Goal: Find specific page/section: Find specific page/section

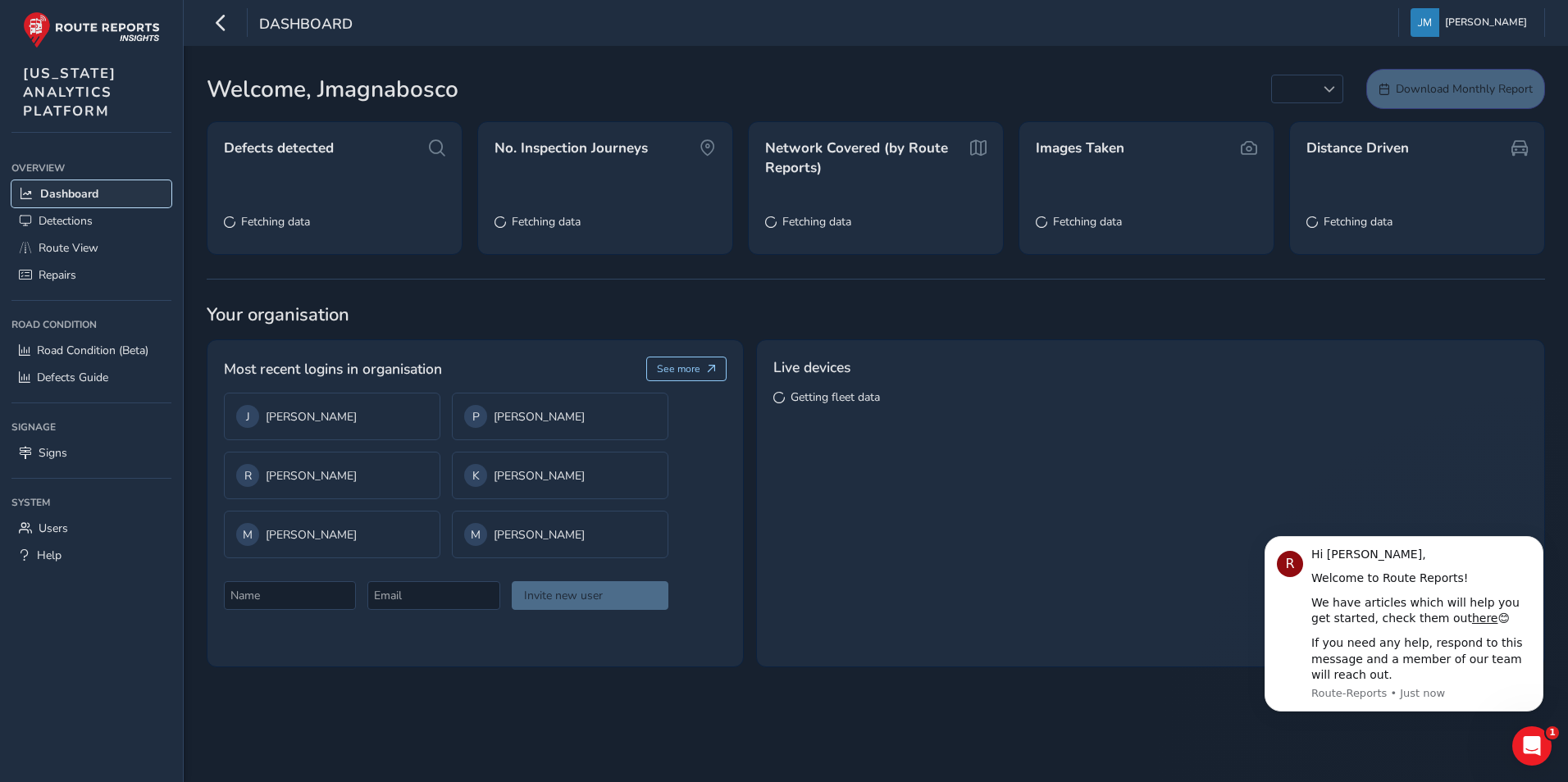
click at [72, 194] on span "Dashboard" at bounding box center [69, 193] width 58 height 15
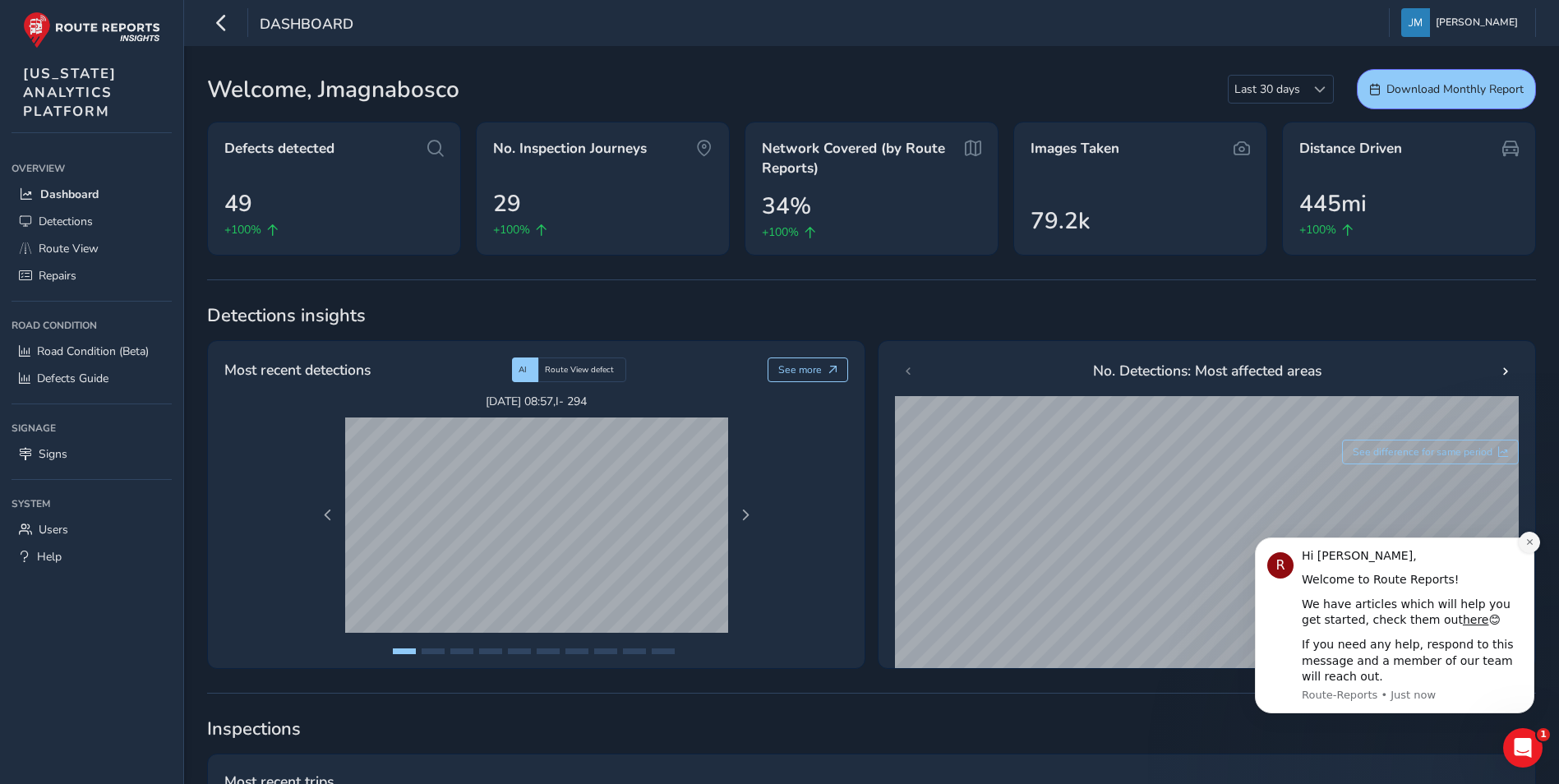
click at [1527, 533] on button "Dismiss notification" at bounding box center [1529, 542] width 21 height 21
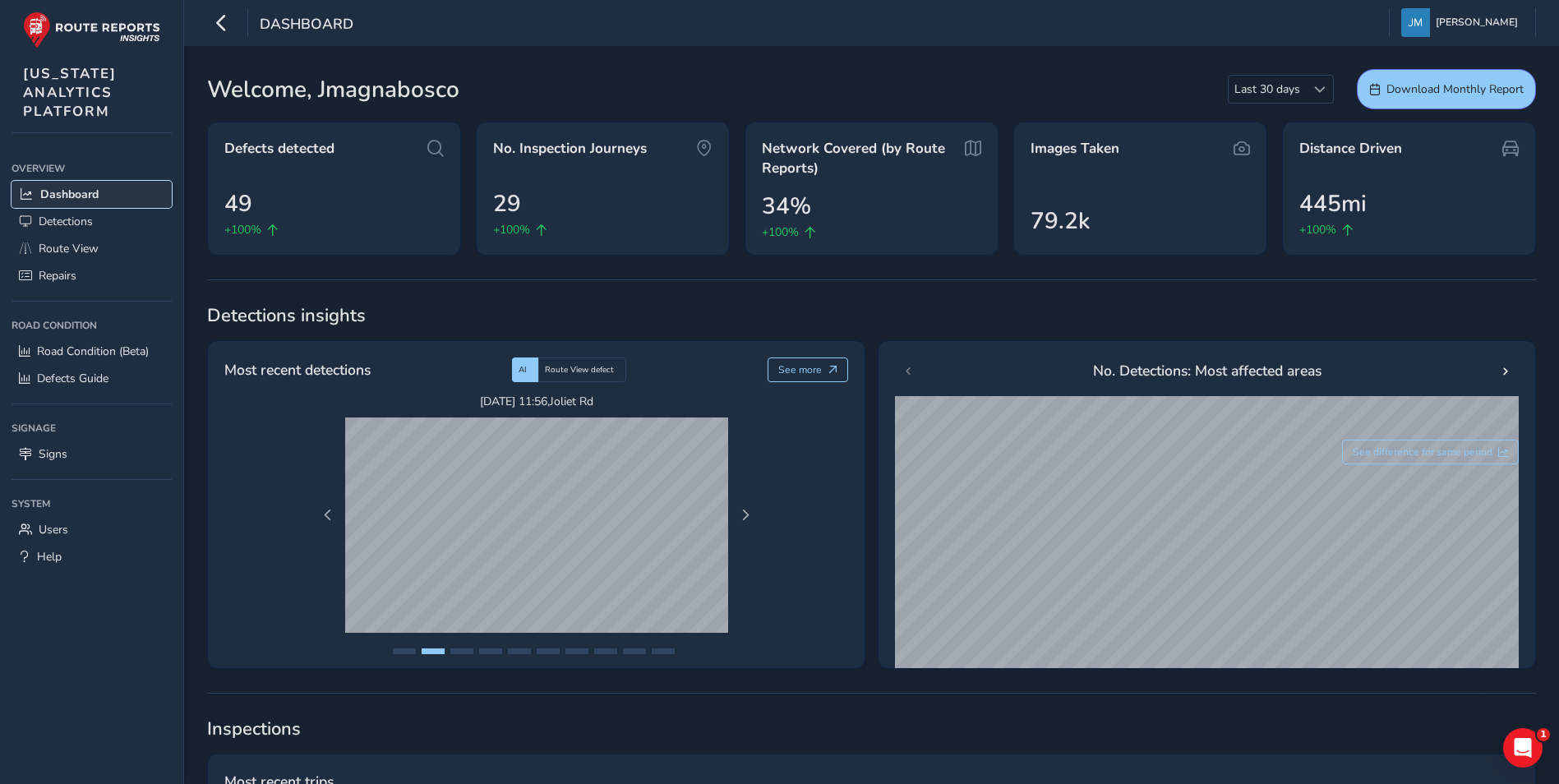
click at [99, 196] on span "Dashboard" at bounding box center [69, 193] width 58 height 16
click at [86, 226] on span "Detections" at bounding box center [65, 221] width 54 height 16
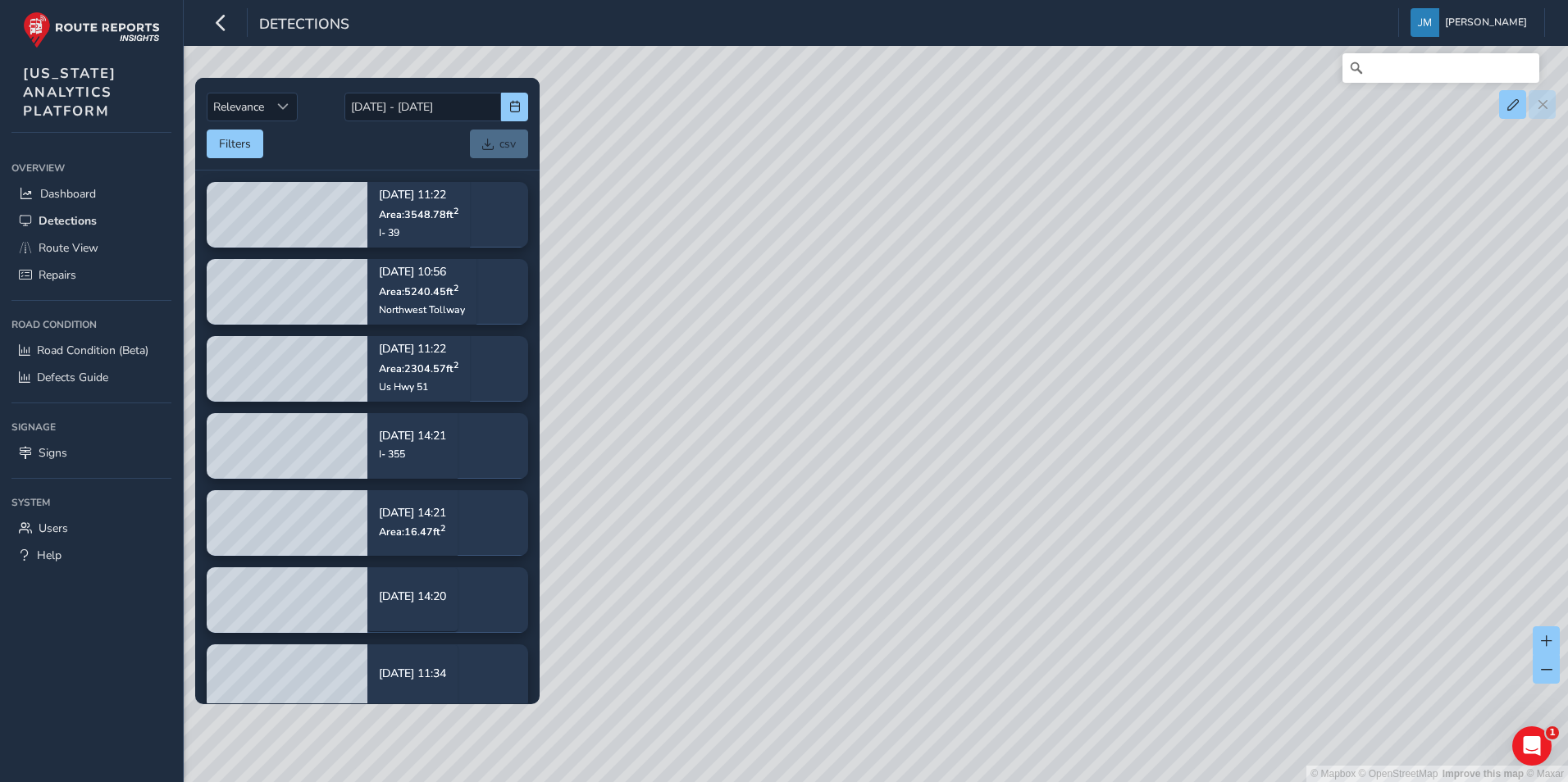
drag, startPoint x: 1033, startPoint y: 600, endPoint x: 932, endPoint y: 270, distance: 345.1
click at [932, 271] on div "© Mapbox © OpenStreetMap Improve this map © Maxar" at bounding box center [784, 391] width 1568 height 782
drag, startPoint x: 986, startPoint y: 574, endPoint x: 918, endPoint y: 302, distance: 280.4
click at [918, 303] on div "© Mapbox © OpenStreetMap Improve this map © Maxar" at bounding box center [784, 391] width 1568 height 782
drag, startPoint x: 1005, startPoint y: 529, endPoint x: 859, endPoint y: 310, distance: 263.2
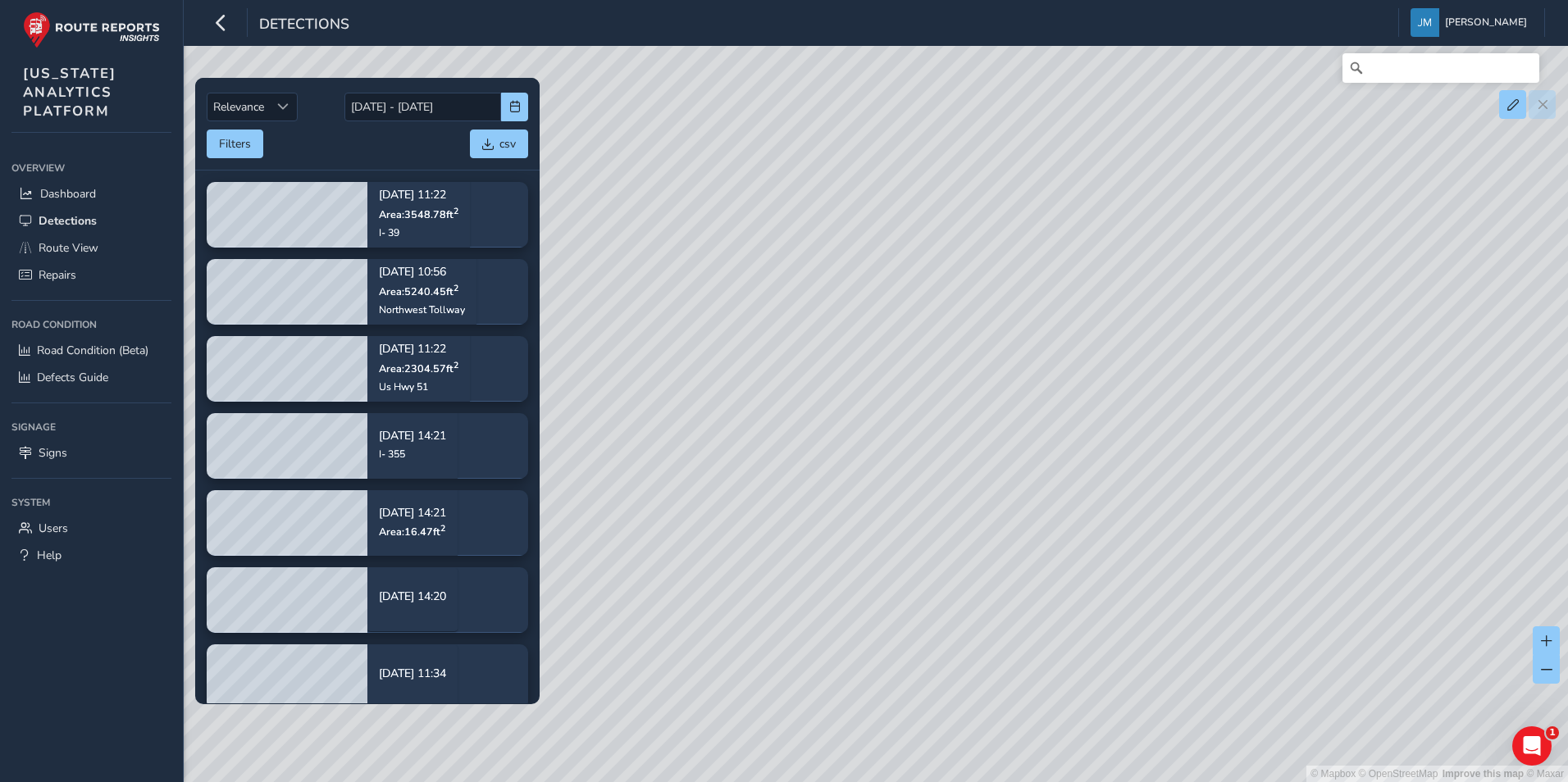
click at [859, 310] on div "© Mapbox © OpenStreetMap Improve this map © Maxar" at bounding box center [784, 391] width 1568 height 782
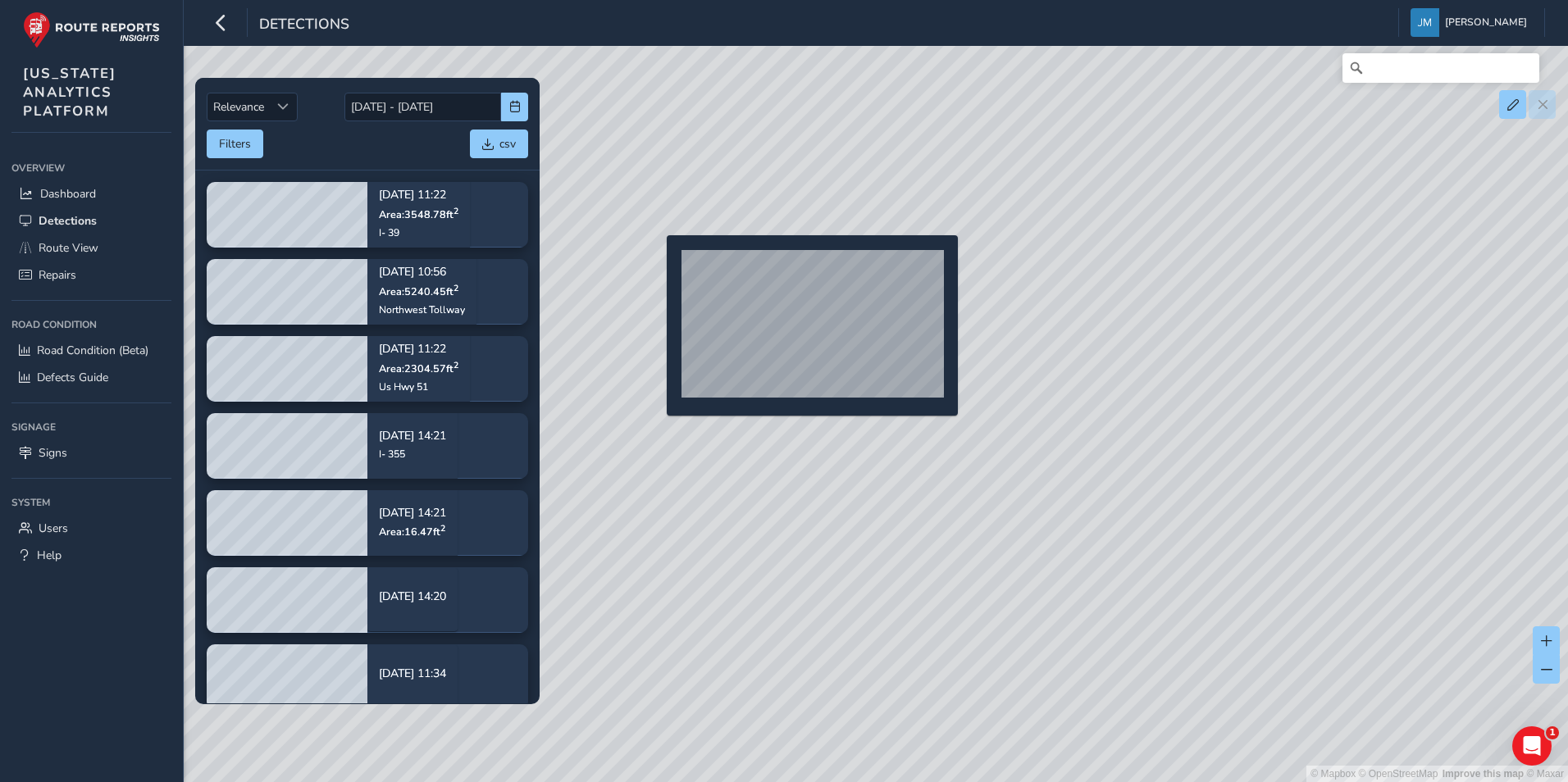
click at [657, 260] on div "© Mapbox © OpenStreetMap Improve this map © Maxar" at bounding box center [784, 391] width 1568 height 782
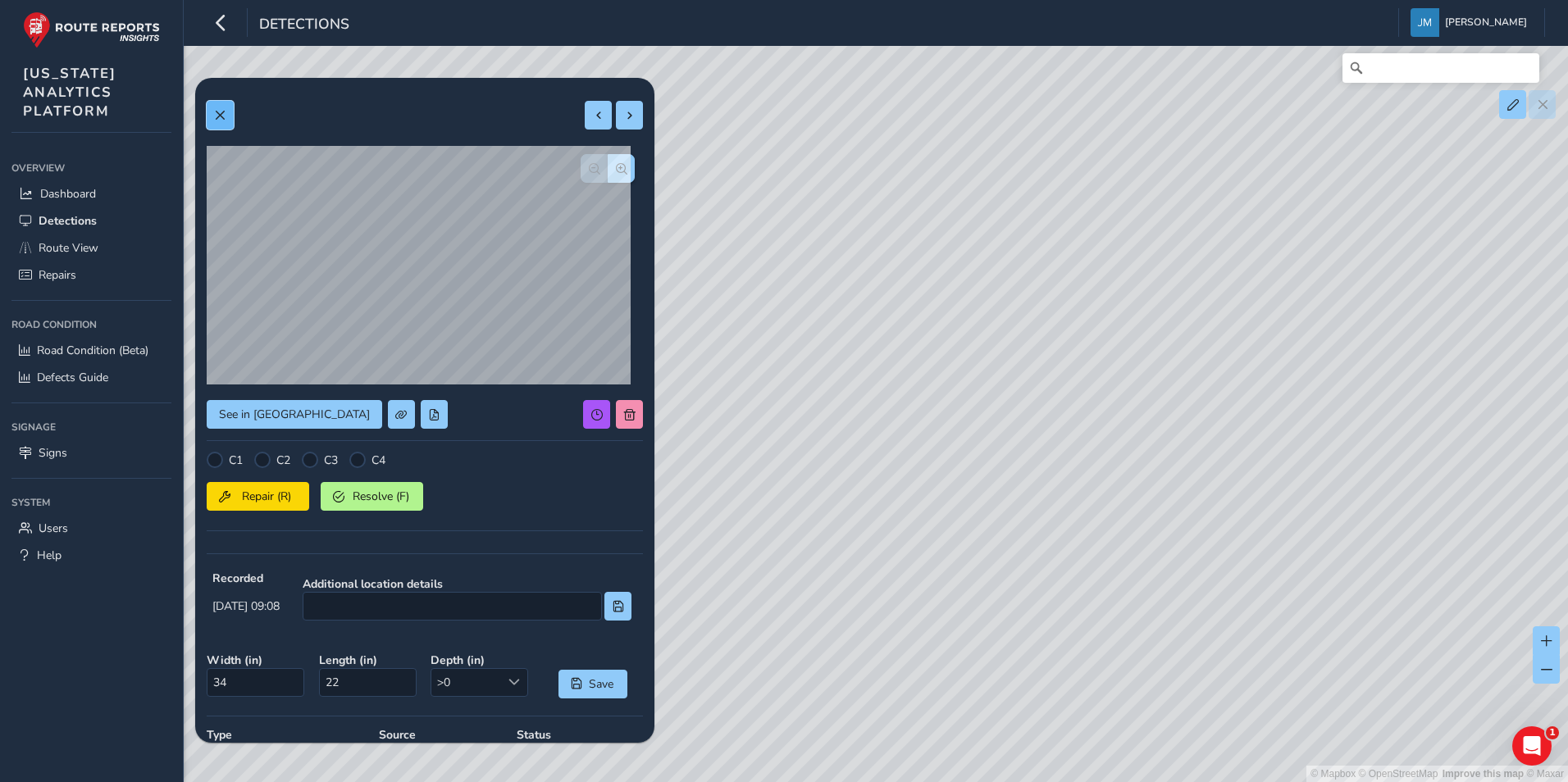
click at [228, 117] on button at bounding box center [220, 116] width 27 height 29
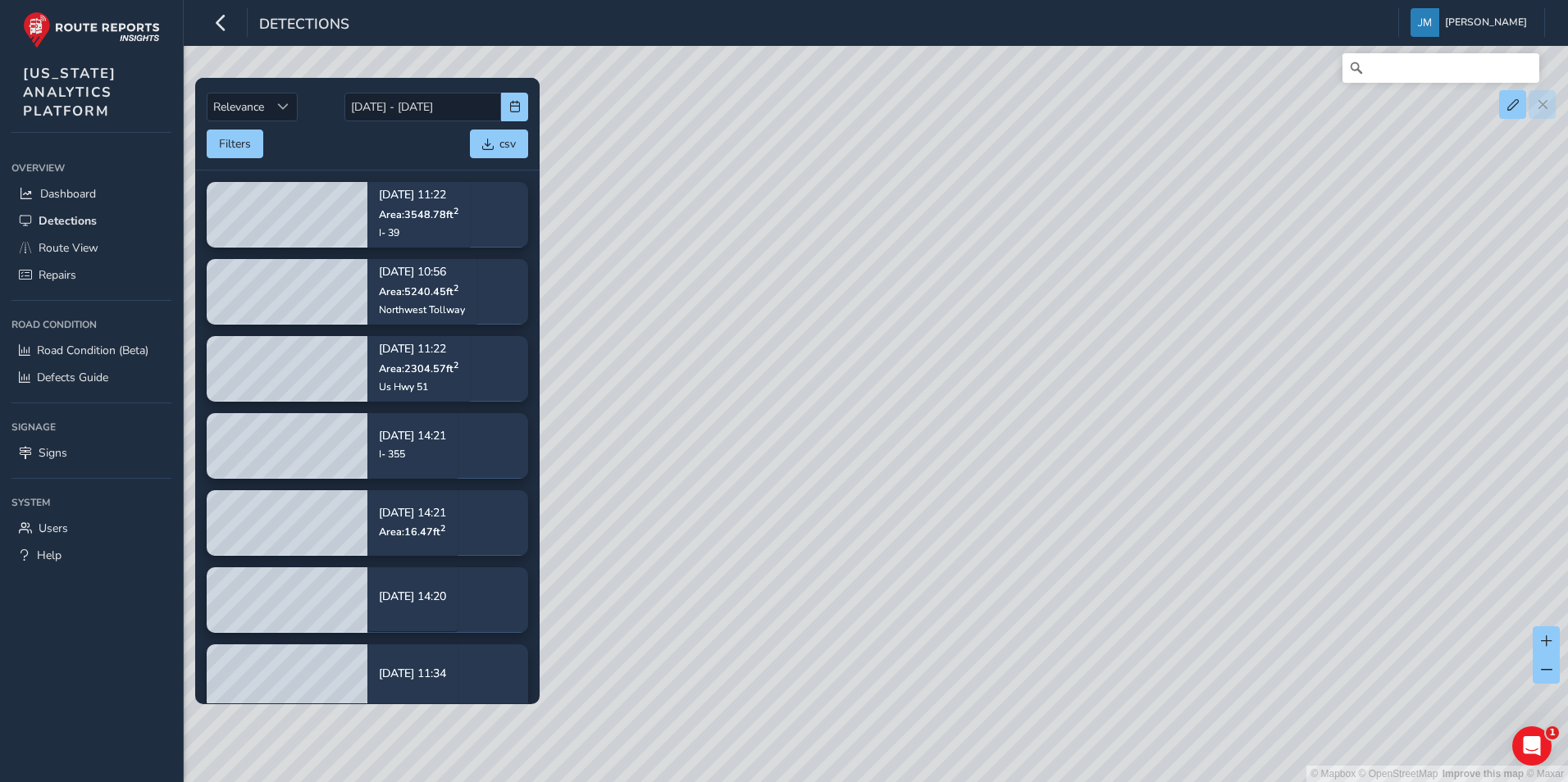
drag, startPoint x: 933, startPoint y: 256, endPoint x: 809, endPoint y: 447, distance: 227.7
click at [869, 432] on div "© Mapbox © OpenStreetMap Improve this map © Maxar" at bounding box center [784, 391] width 1568 height 782
drag, startPoint x: 746, startPoint y: 278, endPoint x: 832, endPoint y: 543, distance: 278.6
click at [832, 543] on div "© Mapbox © OpenStreetMap Improve this map © Maxar" at bounding box center [784, 391] width 1568 height 782
drag, startPoint x: 675, startPoint y: 320, endPoint x: 766, endPoint y: 543, distance: 240.9
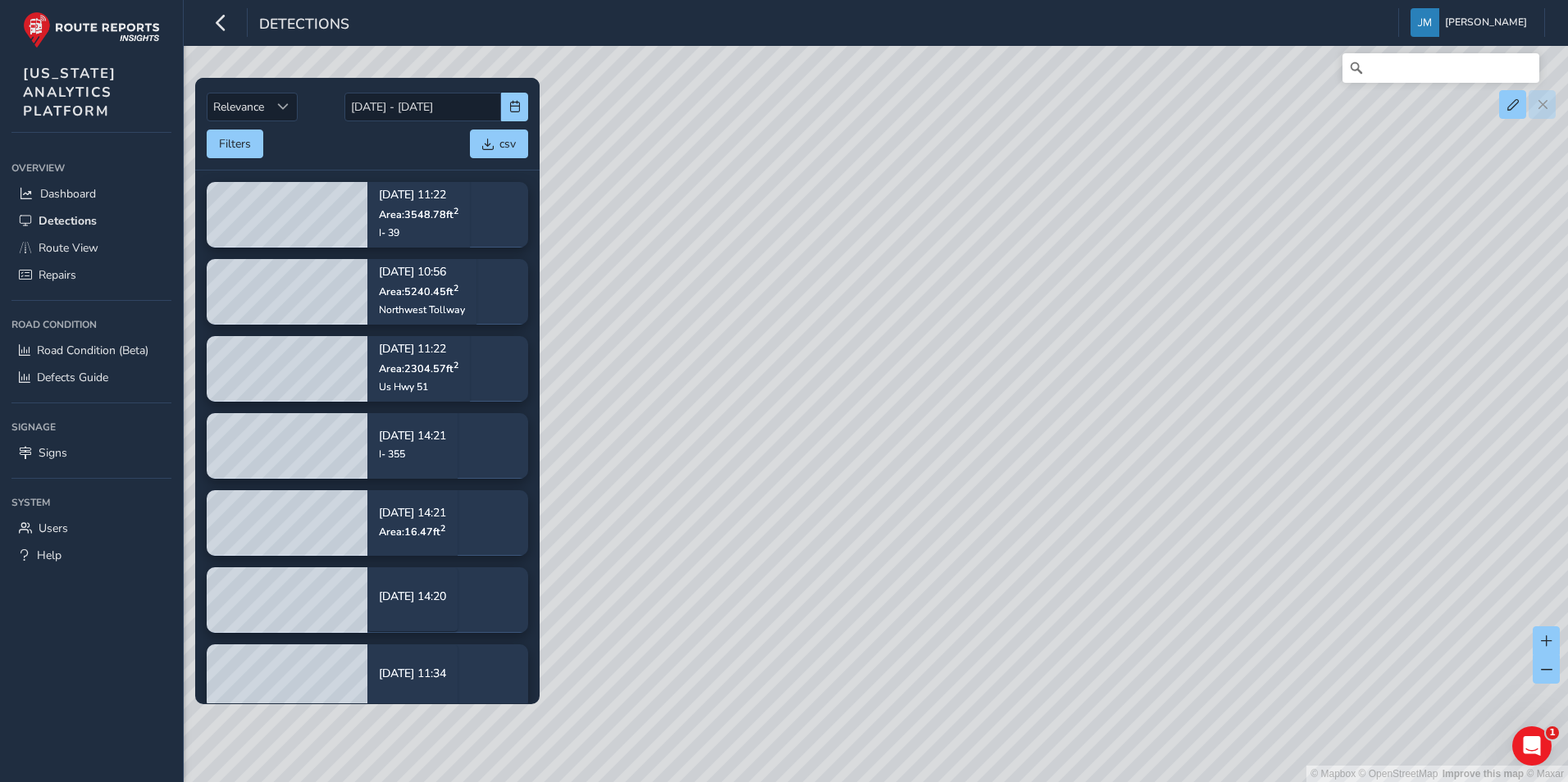
click at [766, 543] on div "© Mapbox © OpenStreetMap Improve this map © Maxar" at bounding box center [784, 391] width 1568 height 782
click at [763, 358] on div "© Mapbox © OpenStreetMap Improve this map © Maxar" at bounding box center [784, 391] width 1568 height 782
drag, startPoint x: 831, startPoint y: 317, endPoint x: 1109, endPoint y: 564, distance: 371.9
click at [1109, 564] on div "© Mapbox © OpenStreetMap Improve this map © Maxar" at bounding box center [784, 391] width 1568 height 782
drag, startPoint x: 785, startPoint y: 254, endPoint x: 900, endPoint y: 463, distance: 238.5
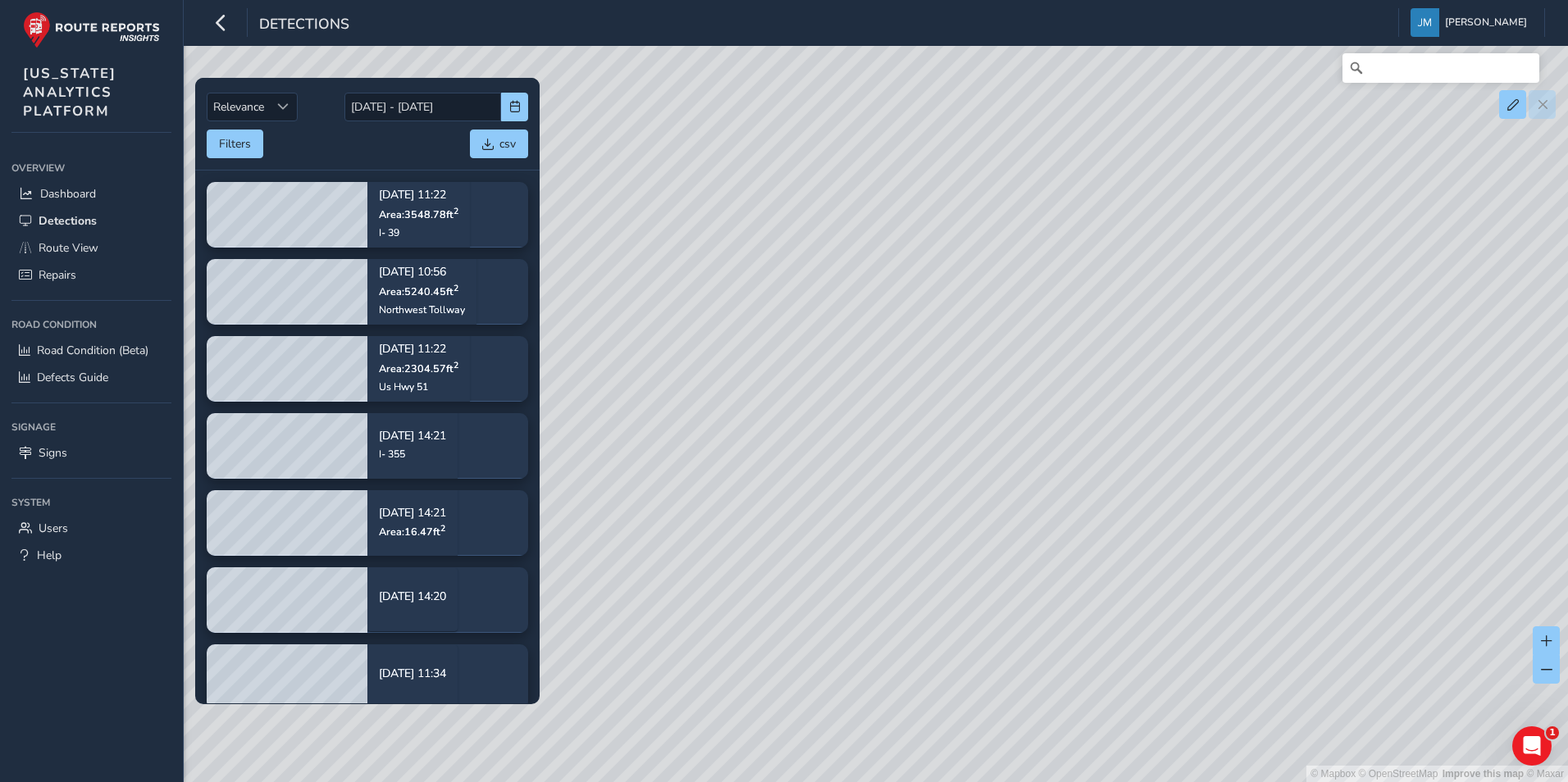
click at [931, 489] on div "© Mapbox © OpenStreetMap Improve this map © Maxar" at bounding box center [784, 391] width 1568 height 782
drag, startPoint x: 673, startPoint y: 202, endPoint x: 872, endPoint y: 333, distance: 238.2
click at [872, 333] on div "© Mapbox © OpenStreetMap Improve this map © Maxar" at bounding box center [784, 391] width 1568 height 782
click at [87, 381] on span "Defects Guide" at bounding box center [73, 377] width 71 height 15
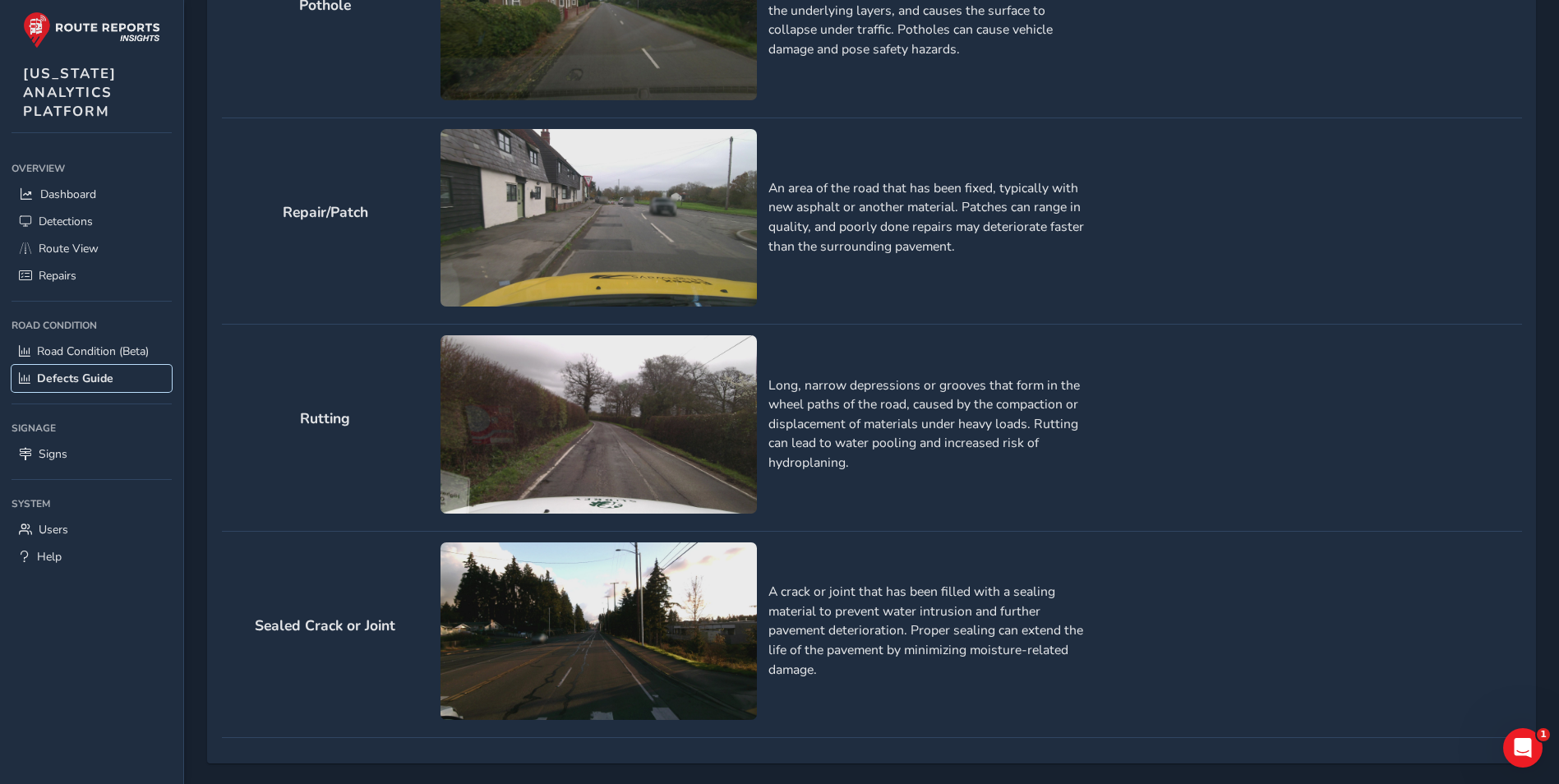
scroll to position [1717, 0]
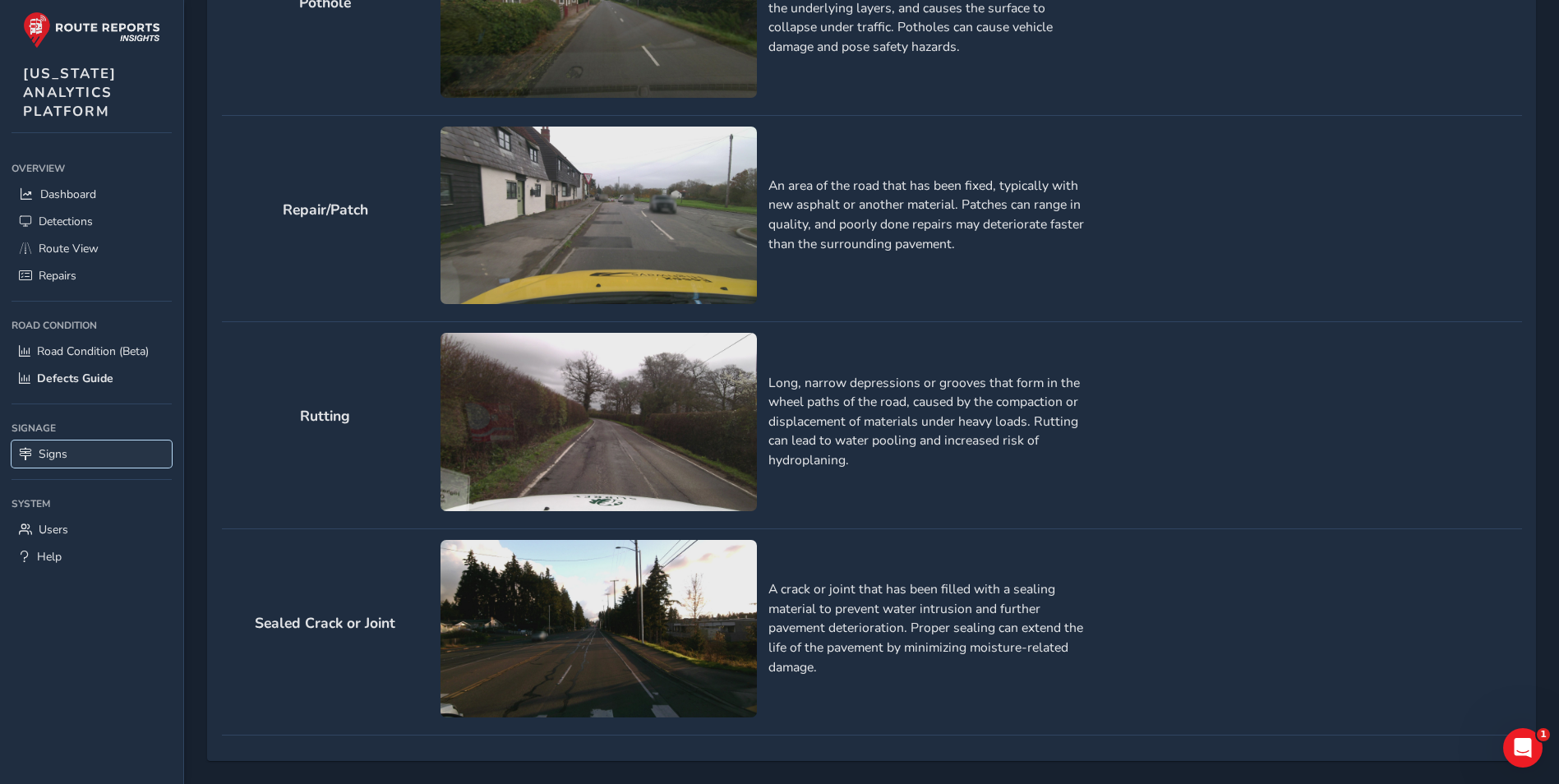
click at [53, 447] on span "Signs" at bounding box center [53, 454] width 29 height 16
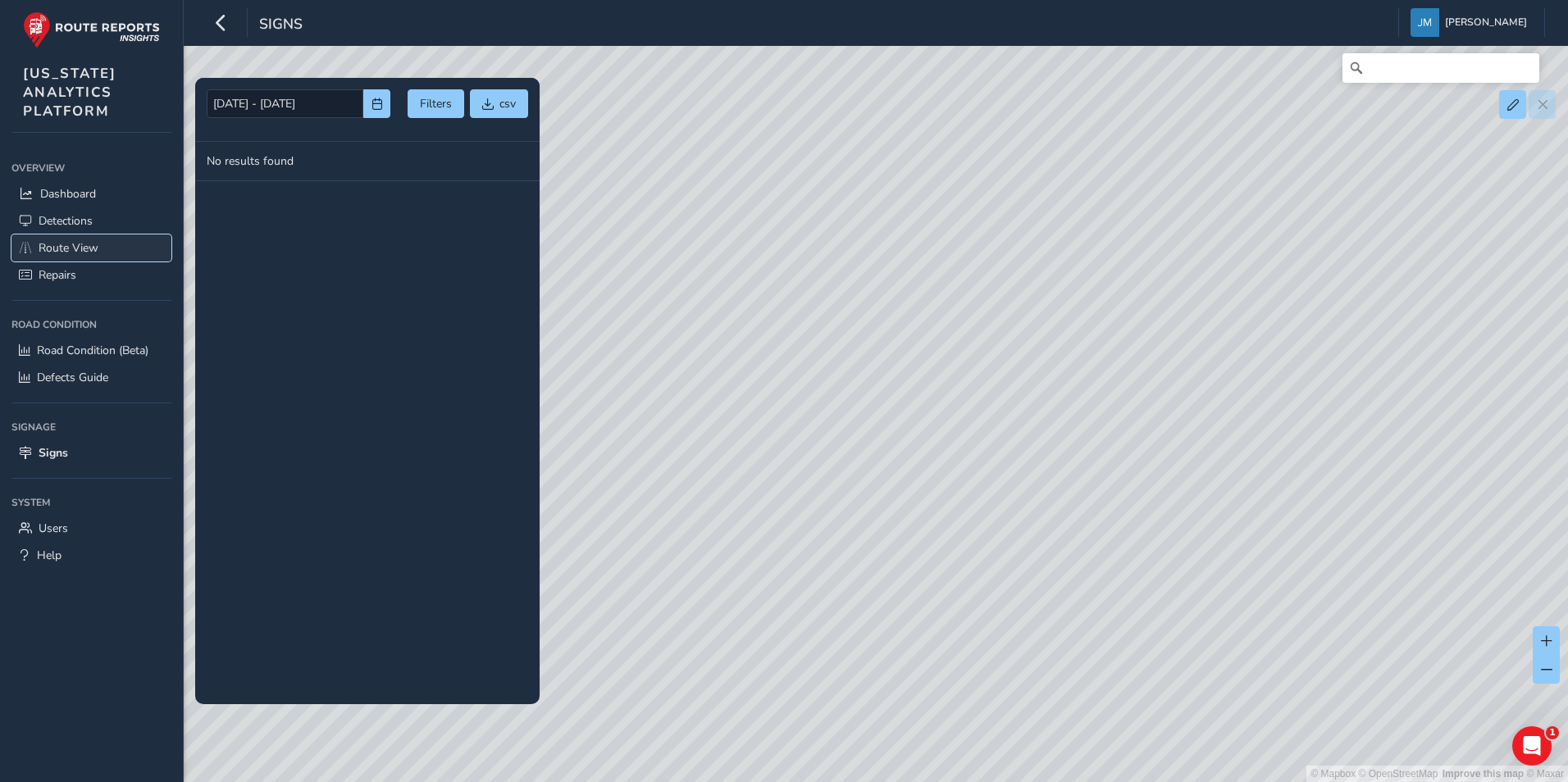
click at [78, 251] on span "Route View" at bounding box center [68, 248] width 60 height 15
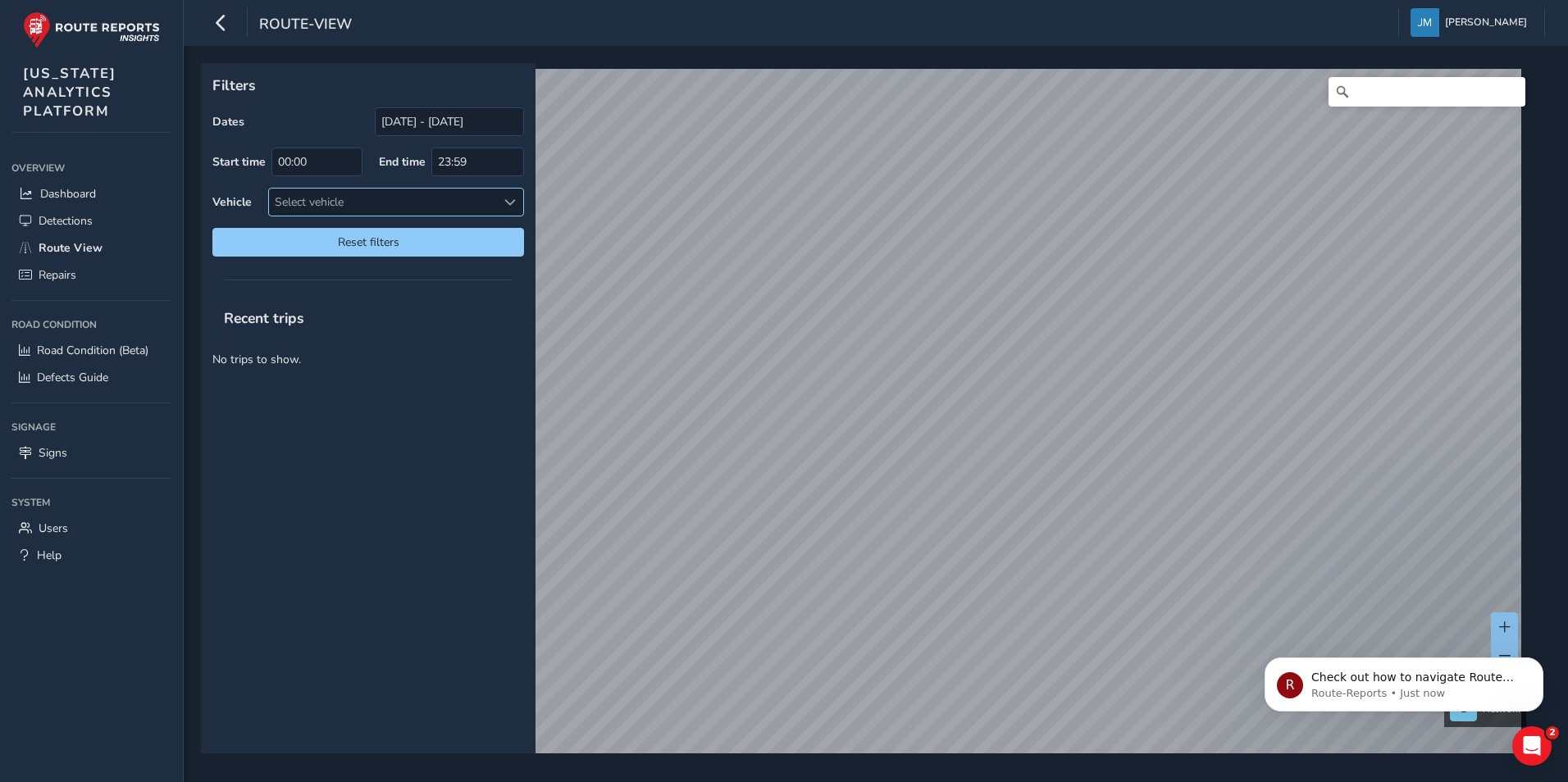
click at [389, 205] on div "Select vehicle" at bounding box center [382, 202] width 227 height 27
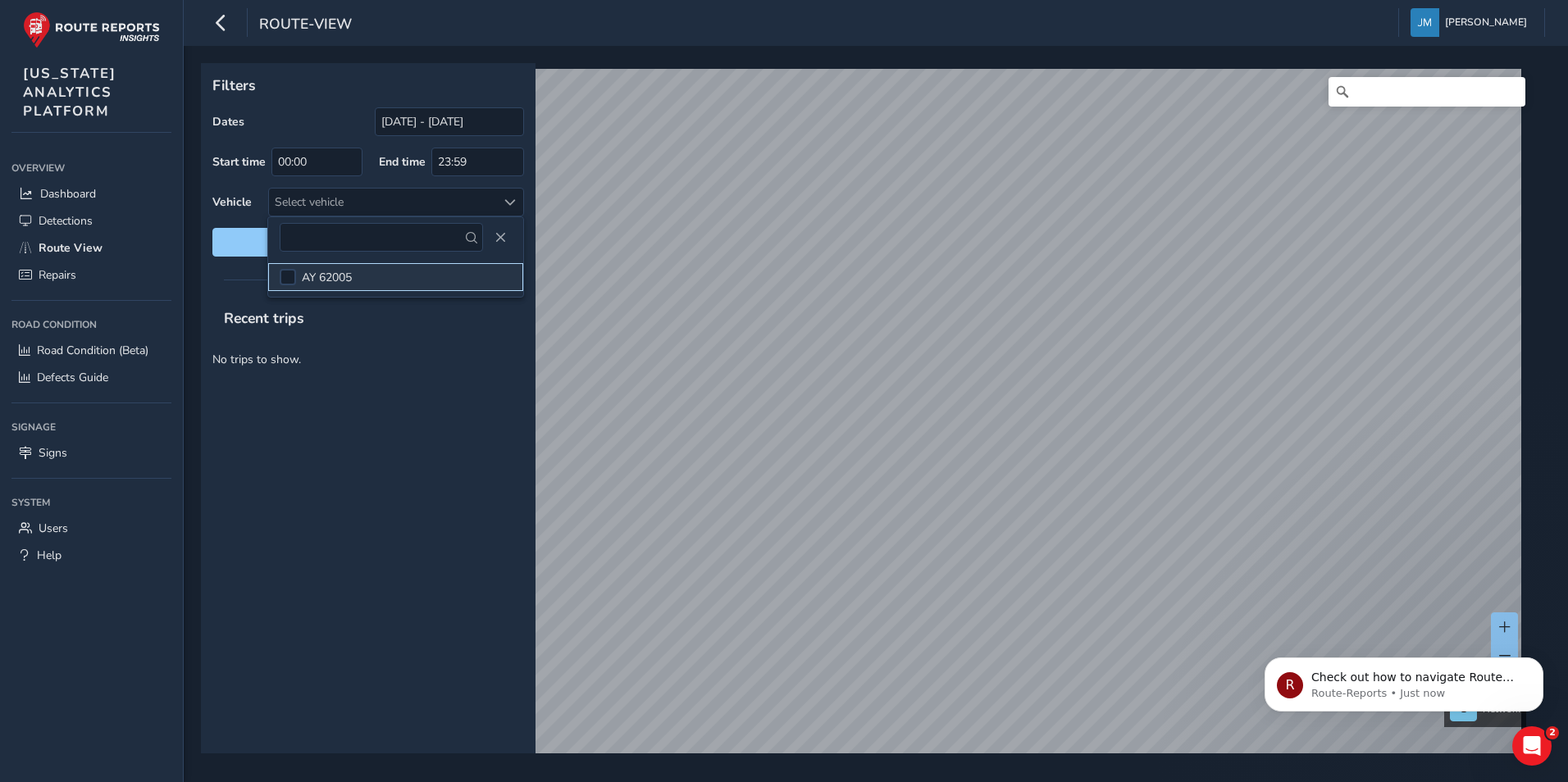
click at [350, 284] on span "AY 62005" at bounding box center [326, 277] width 50 height 15
click at [498, 237] on span "Close" at bounding box center [500, 238] width 12 height 12
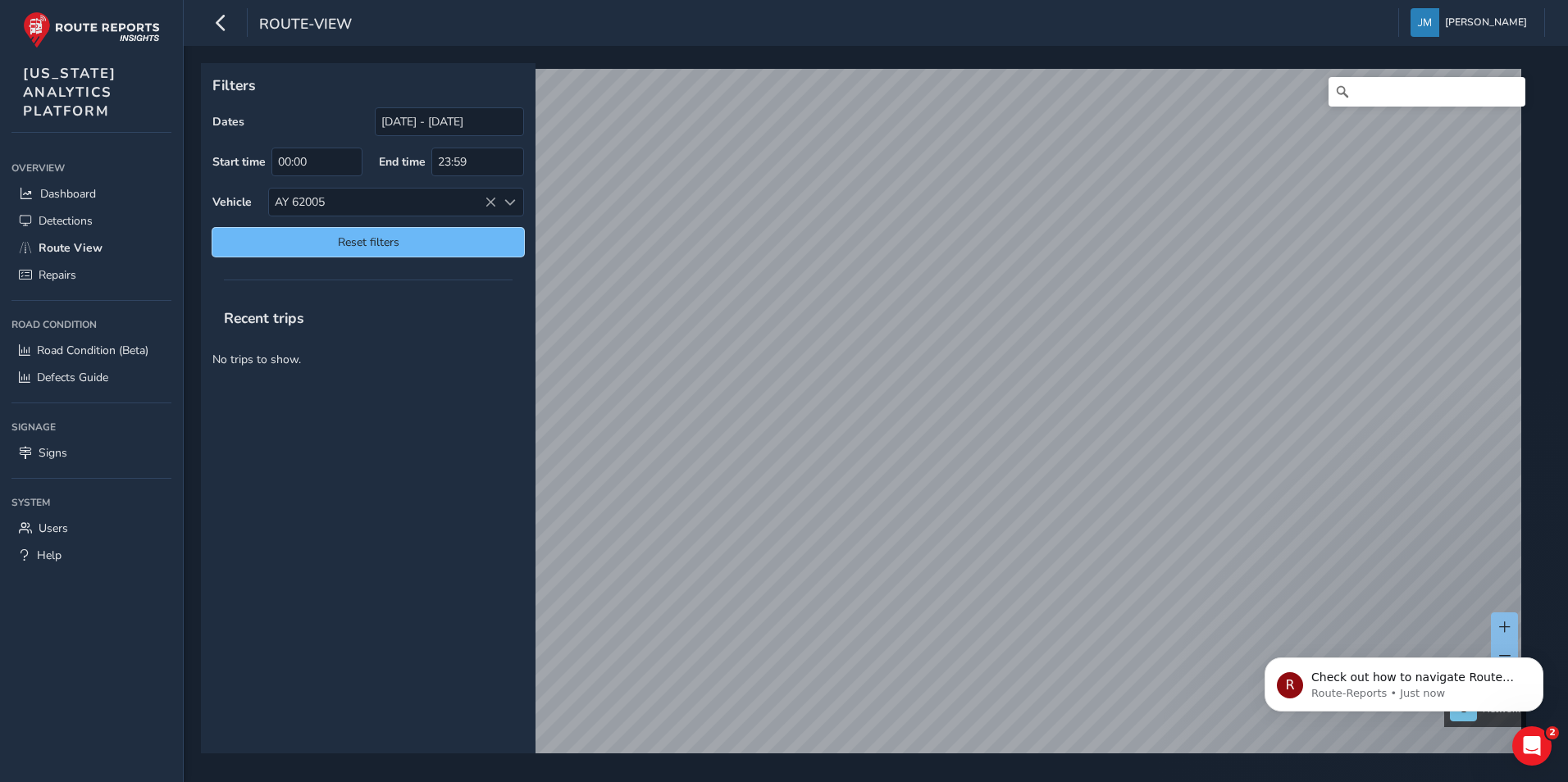
click at [406, 251] on button "Reset filters" at bounding box center [368, 242] width 311 height 29
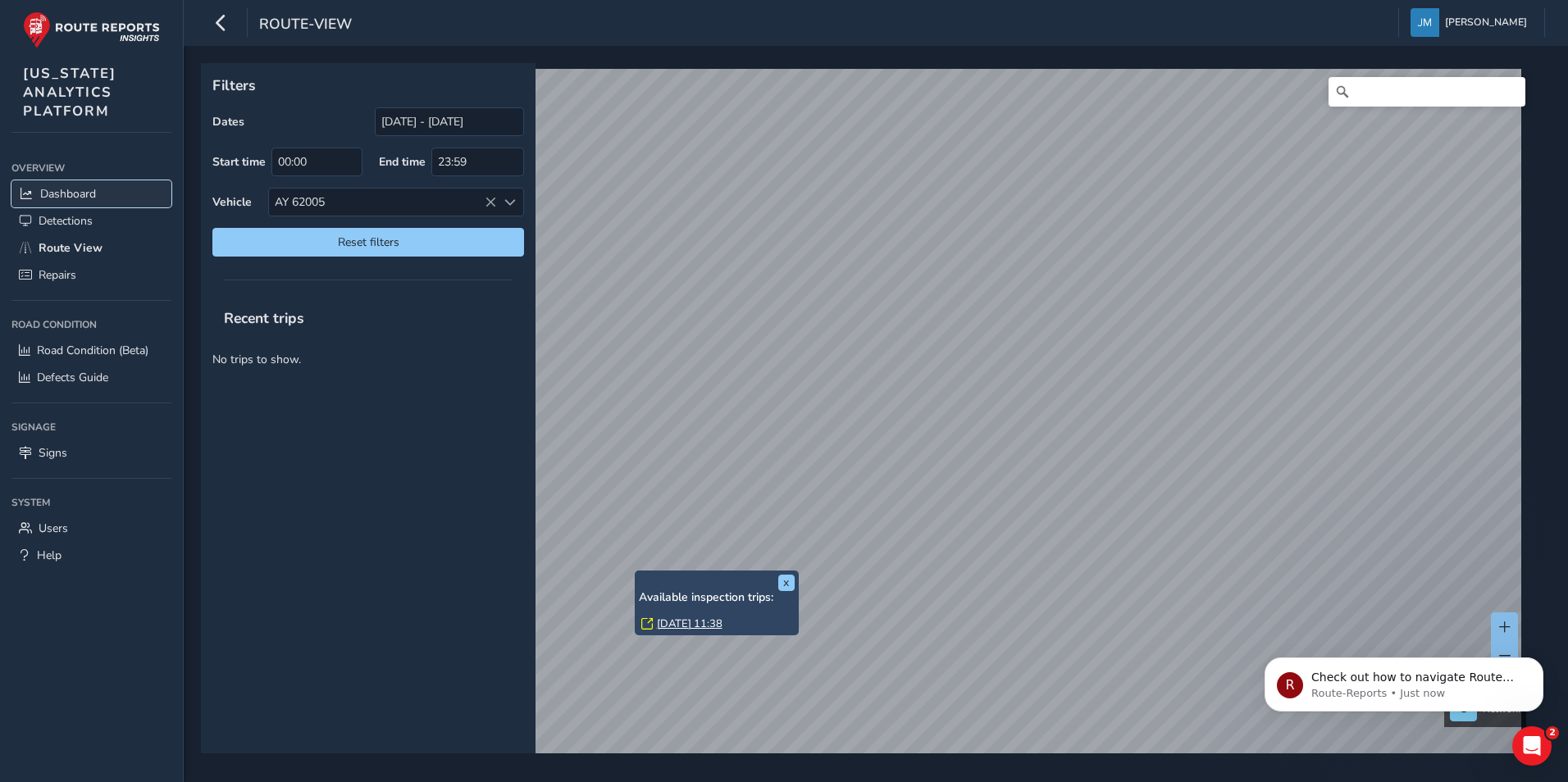
click at [94, 190] on span "Dashboard" at bounding box center [67, 193] width 56 height 15
